Goal: Navigation & Orientation: Find specific page/section

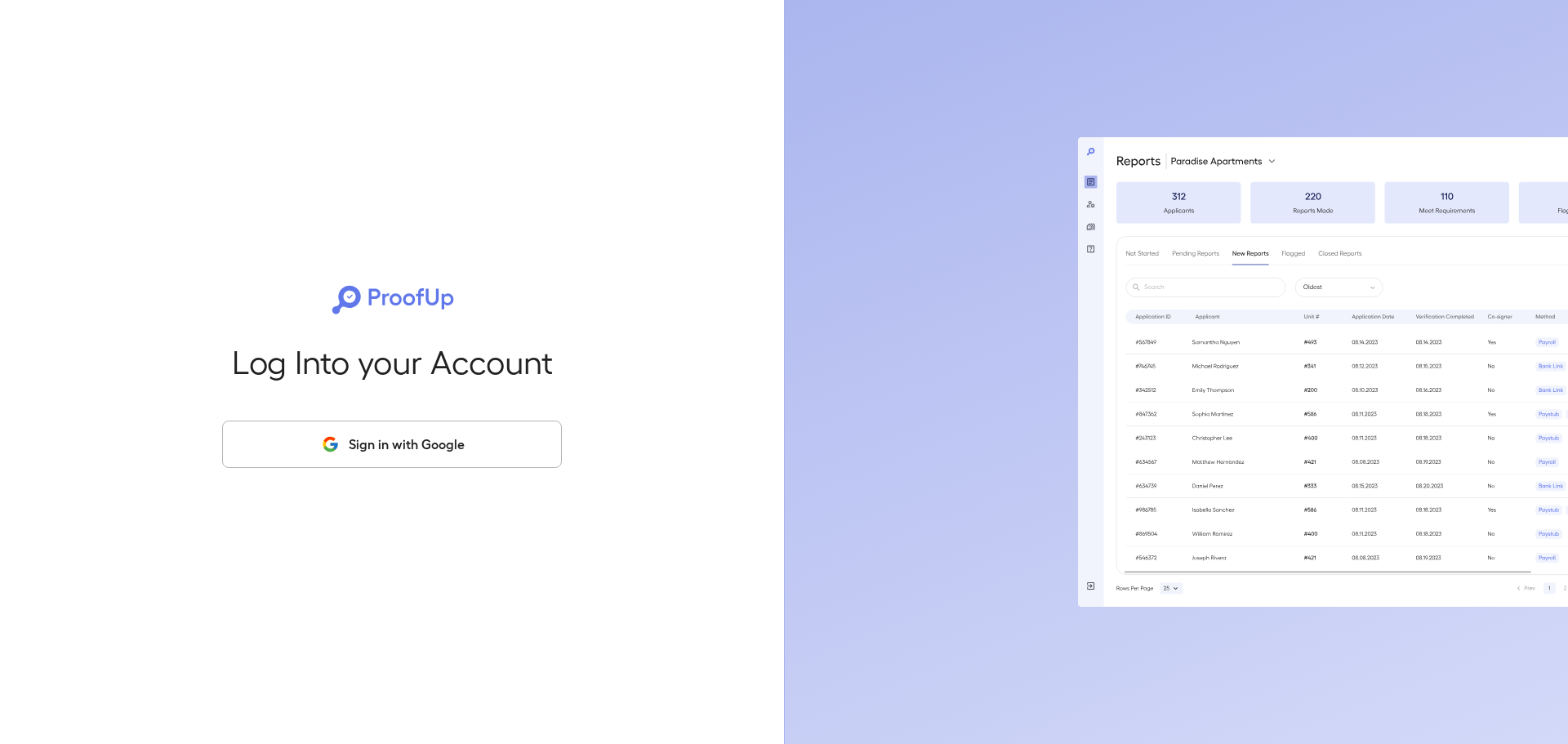
click at [433, 444] on button "Sign in with Google" at bounding box center [392, 444] width 339 height 48
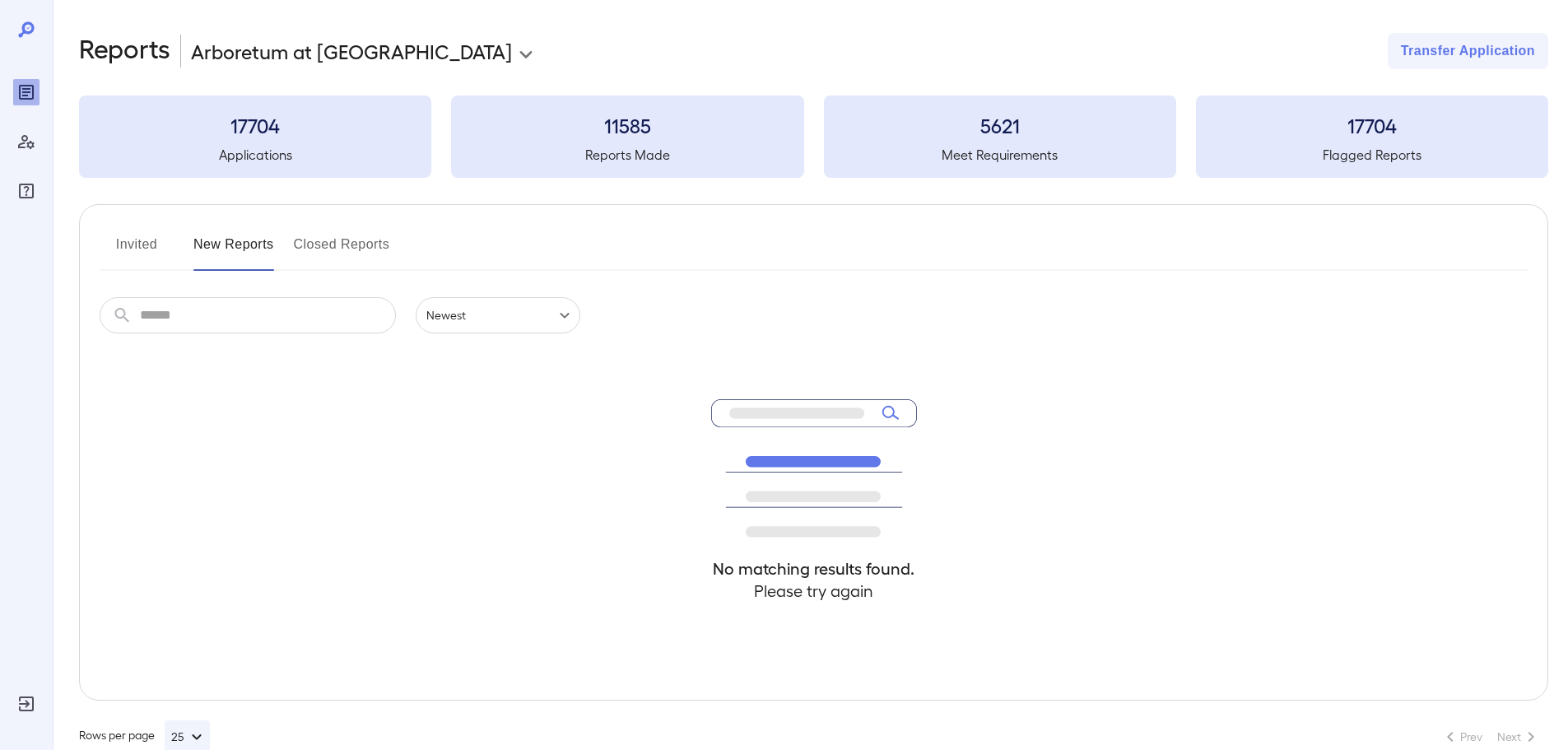
click at [238, 316] on input "text" at bounding box center [268, 315] width 256 height 36
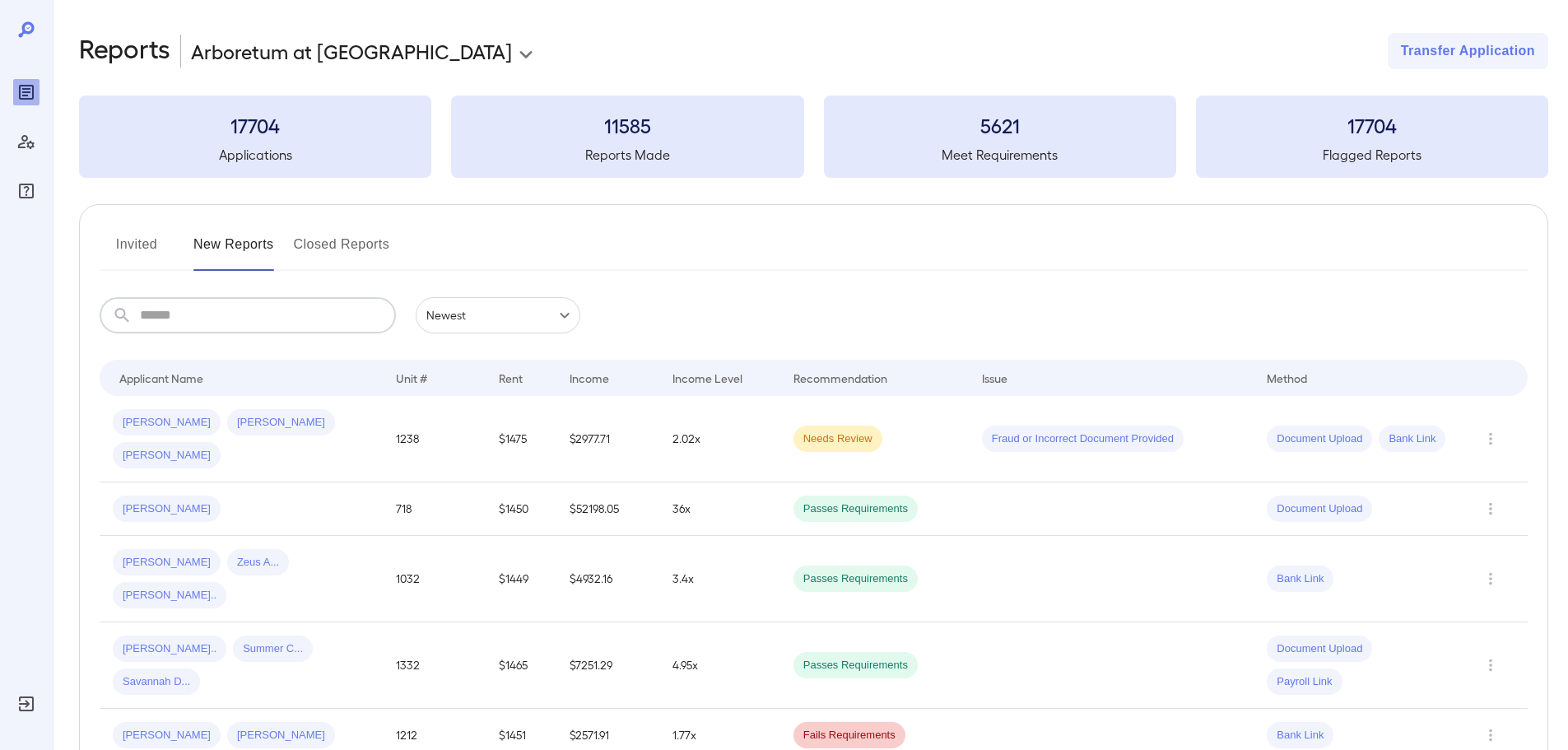
click at [668, 310] on div "​ ​ Newest ******" at bounding box center [813, 315] width 1428 height 36
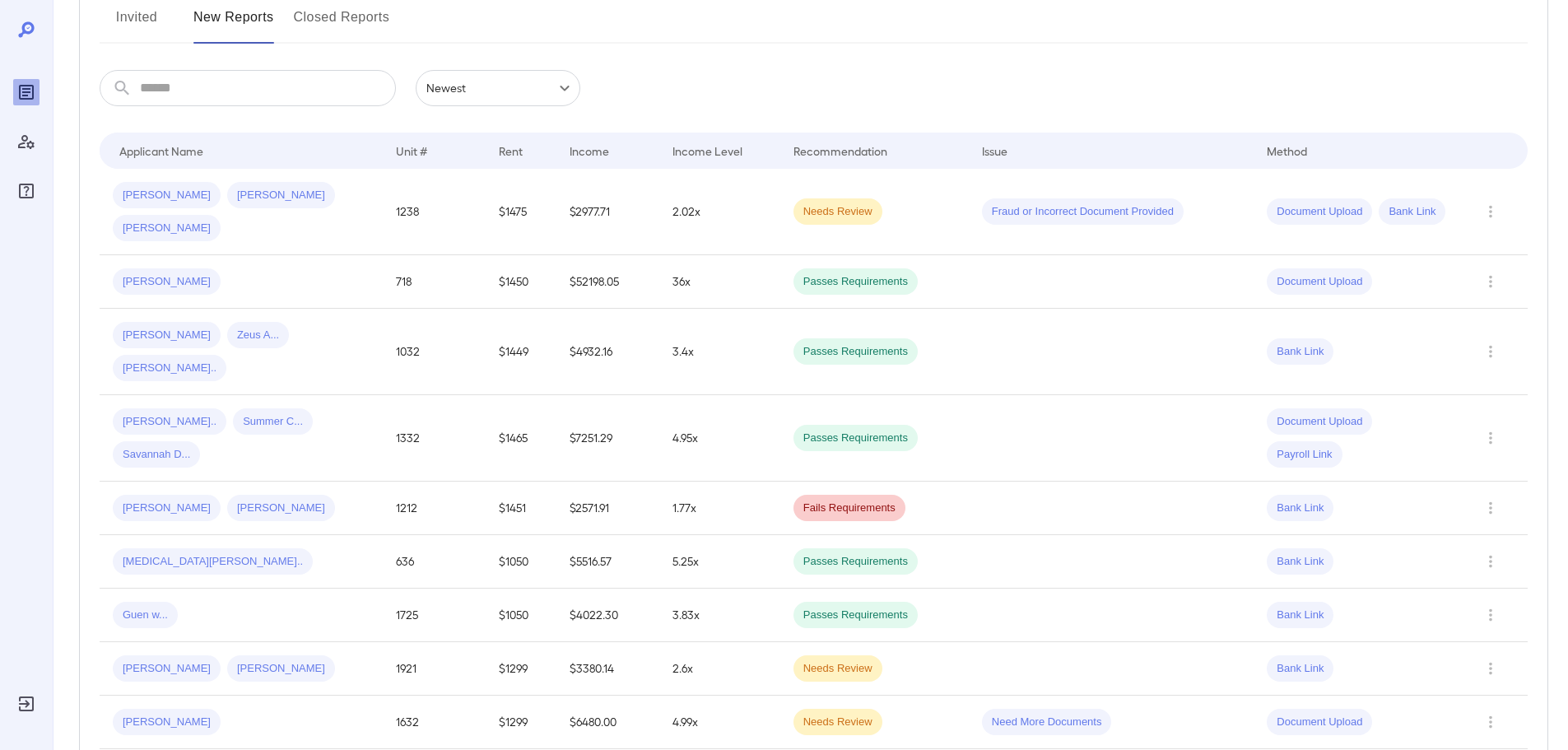
scroll to position [247, 0]
